Goal: Find specific page/section

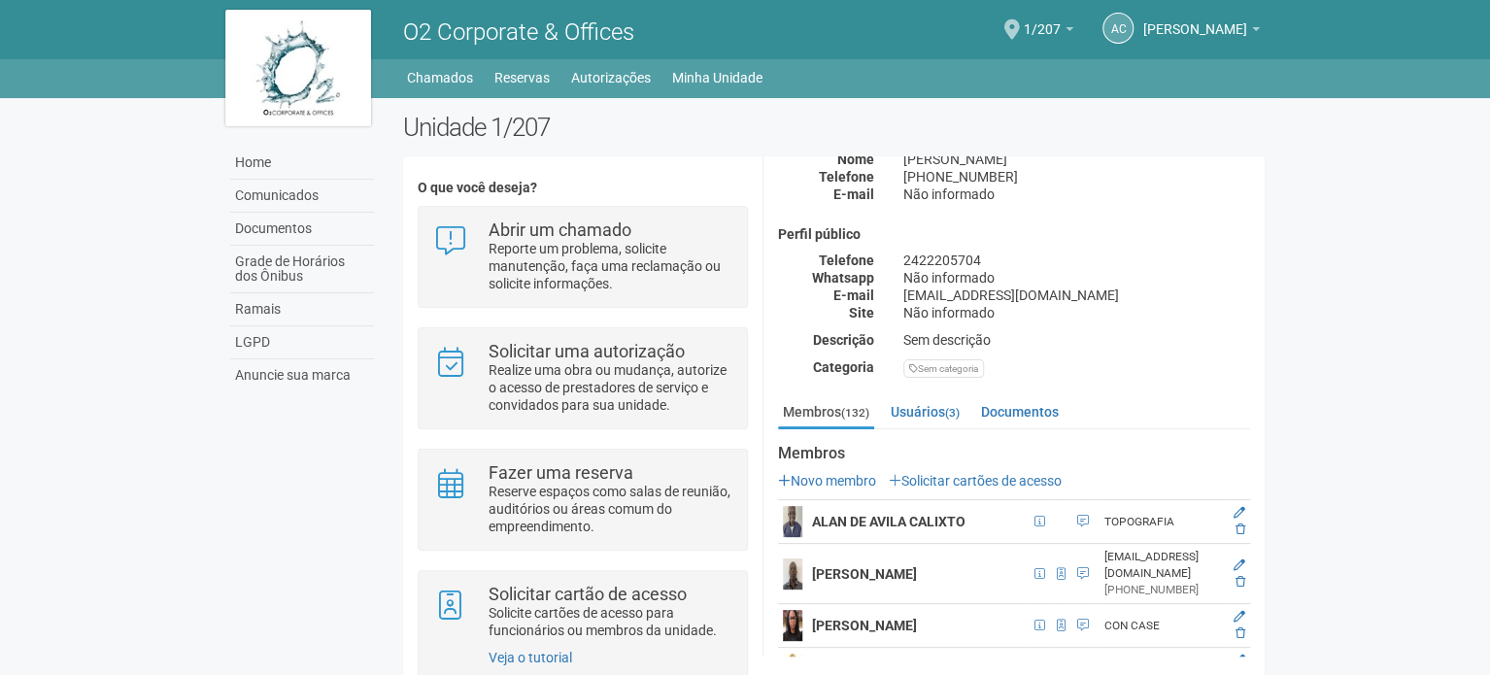
scroll to position [291, 0]
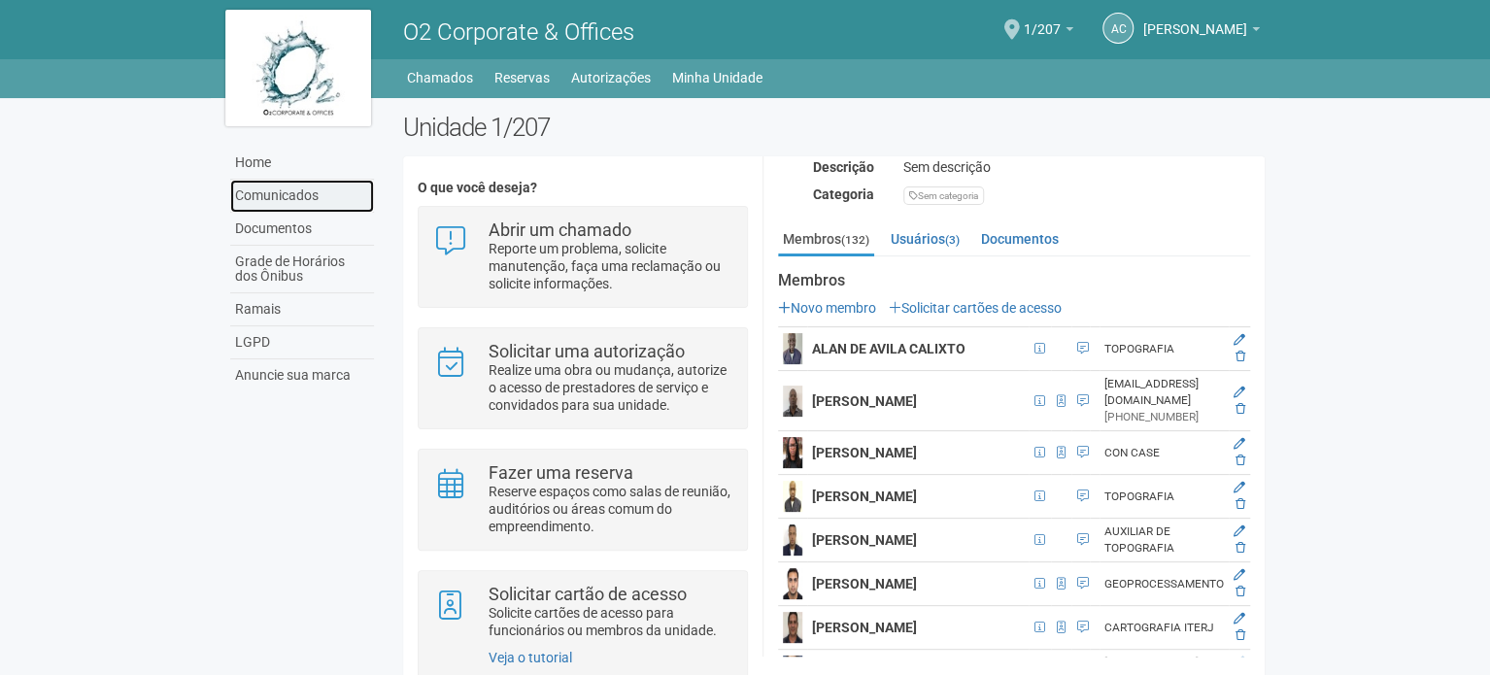
click at [285, 194] on link "Comunicados" at bounding box center [302, 196] width 144 height 33
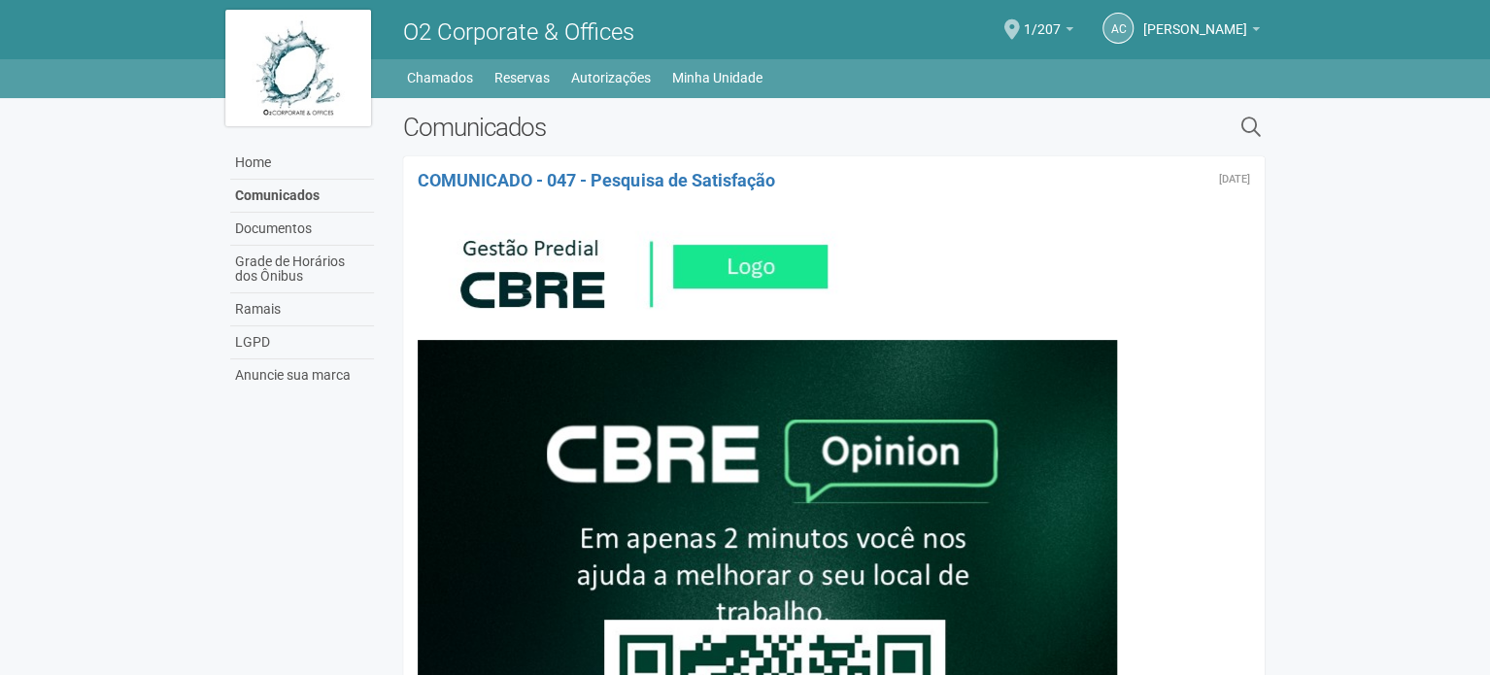
drag, startPoint x: 1360, startPoint y: 523, endPoint x: 1006, endPoint y: -118, distance: 732.0
click at [325, 160] on link "Home" at bounding box center [302, 163] width 144 height 33
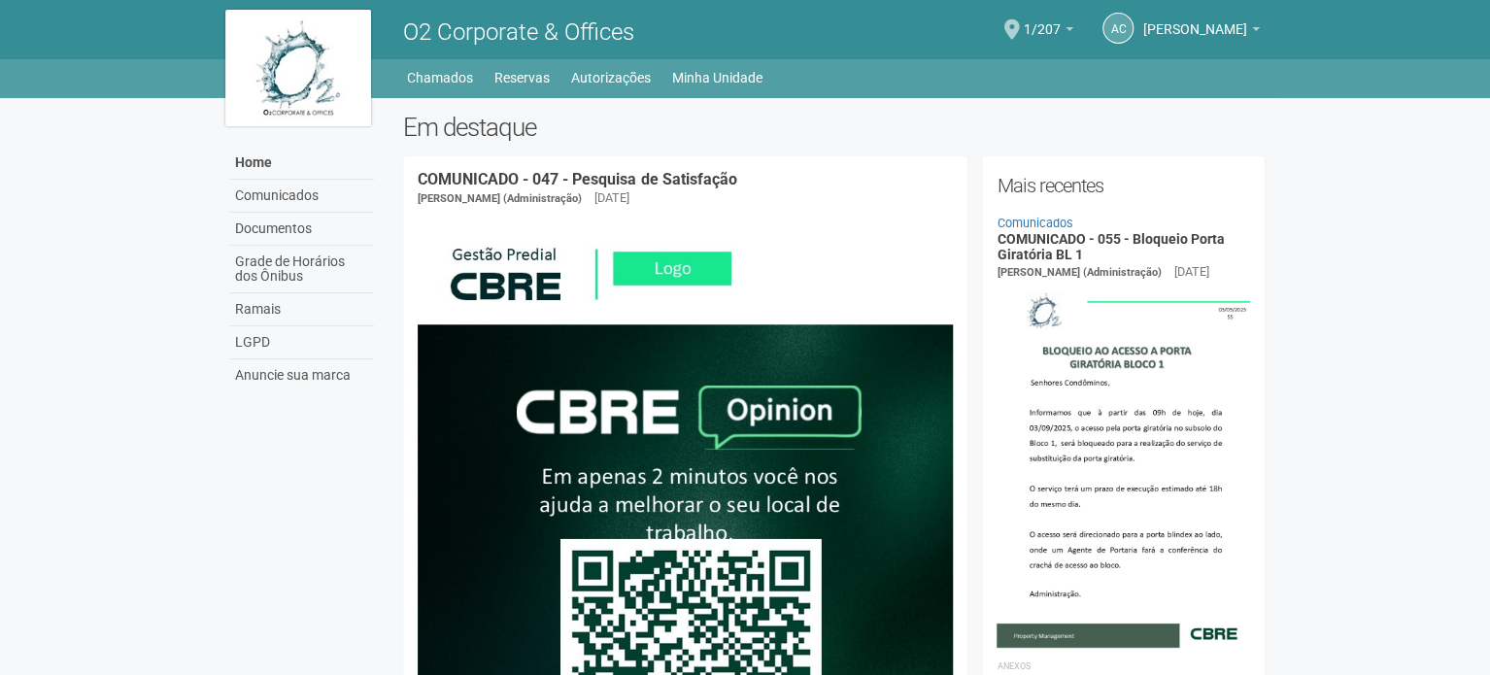
drag, startPoint x: 1260, startPoint y: 411, endPoint x: 677, endPoint y: -114, distance: 784.0
click at [1020, 24] on span at bounding box center [1012, 29] width 16 height 20
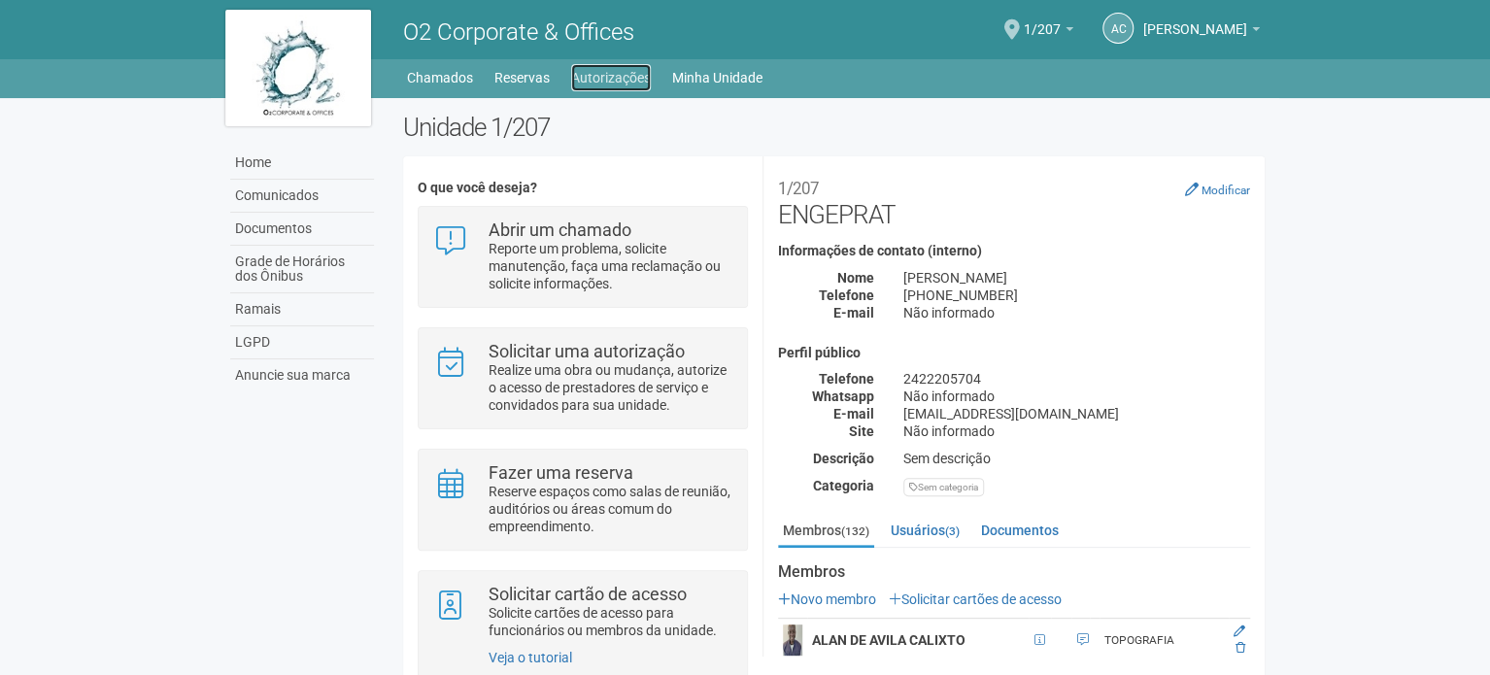
click at [575, 83] on link "Autorizações" at bounding box center [611, 77] width 80 height 27
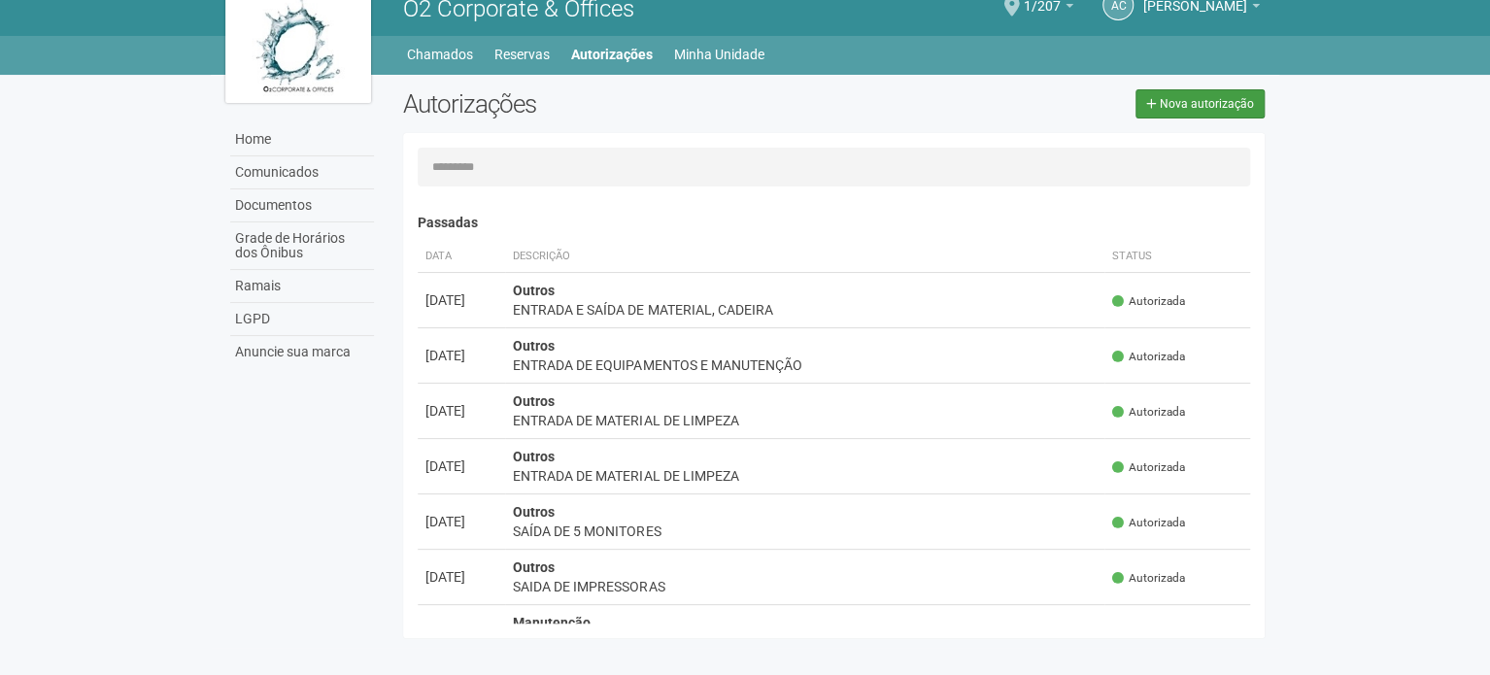
scroll to position [30, 0]
